Goal: Transaction & Acquisition: Purchase product/service

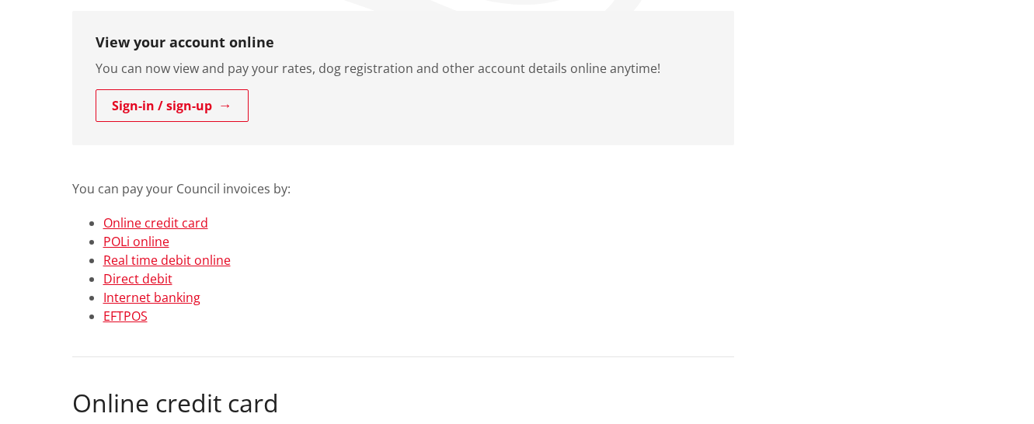
scroll to position [339, 0]
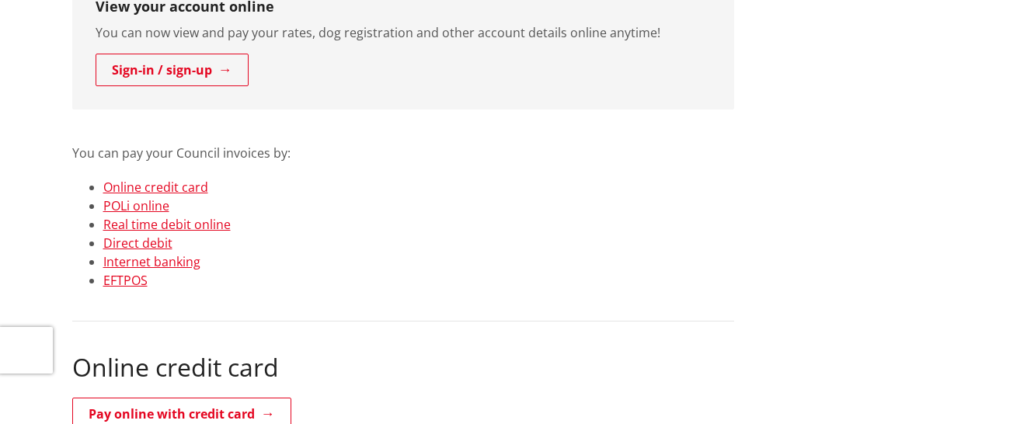
click at [136, 202] on link "POLi online" at bounding box center [136, 205] width 66 height 17
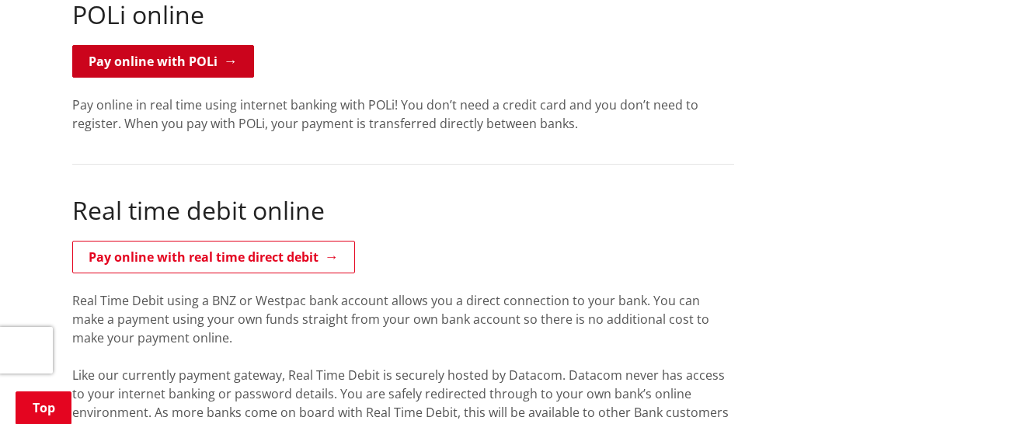
click at [198, 65] on link "Pay online with POLi" at bounding box center [163, 61] width 182 height 33
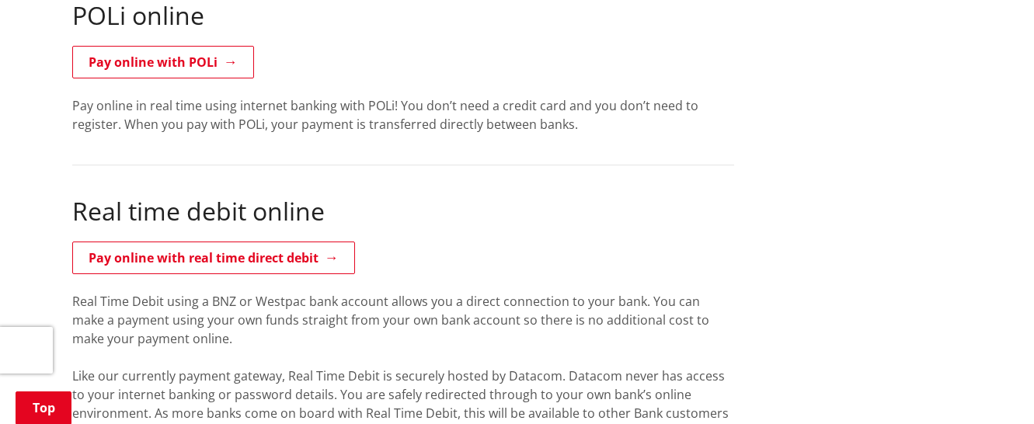
scroll to position [1322, 0]
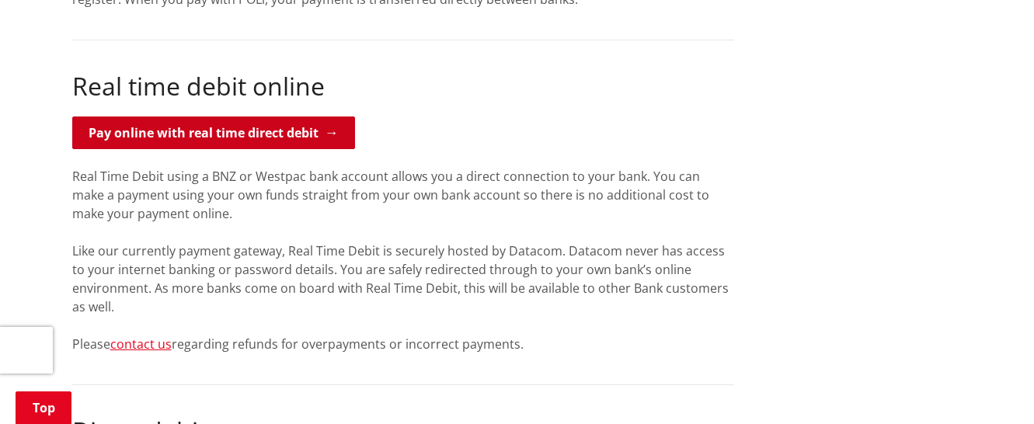
click at [260, 133] on link "Pay online with real time direct debit" at bounding box center [213, 132] width 283 height 33
